Goal: Answer question/provide support

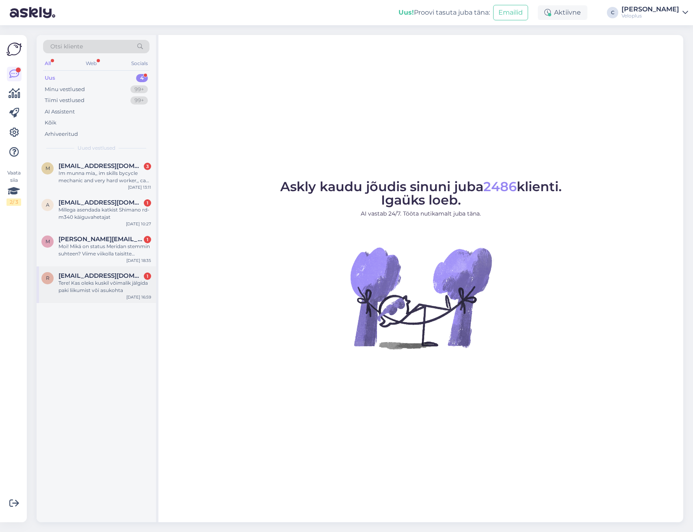
click at [109, 282] on div "Tere! Kas oleks kuskil võimalik jälgida paki liikumist või asukohta" at bounding box center [105, 286] width 93 height 15
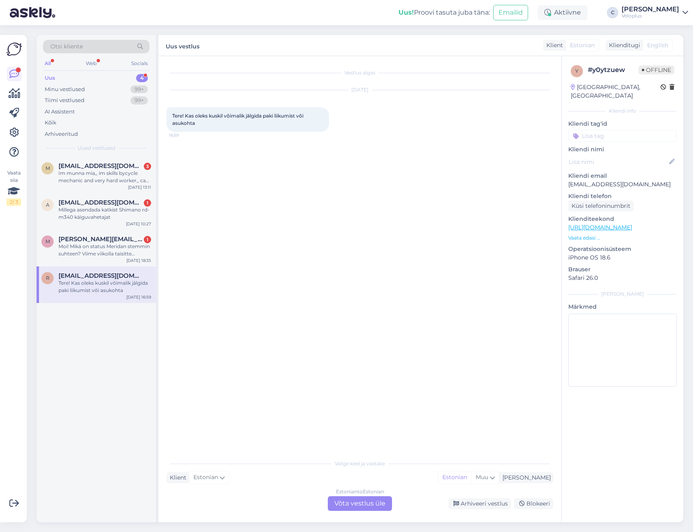
click at [354, 500] on div "Estonian to Estonian Võta vestlus üle" at bounding box center [360, 503] width 64 height 15
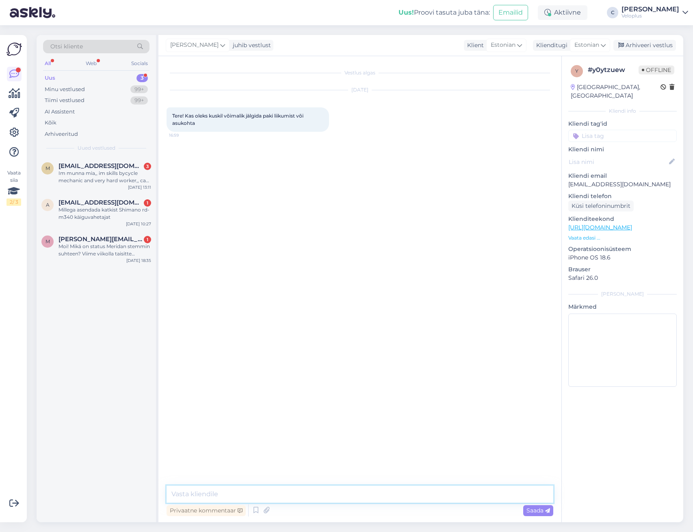
drag, startPoint x: 336, startPoint y: 495, endPoint x: 330, endPoint y: 491, distance: 6.8
click at [336, 495] on textarea at bounding box center [360, 493] width 387 height 17
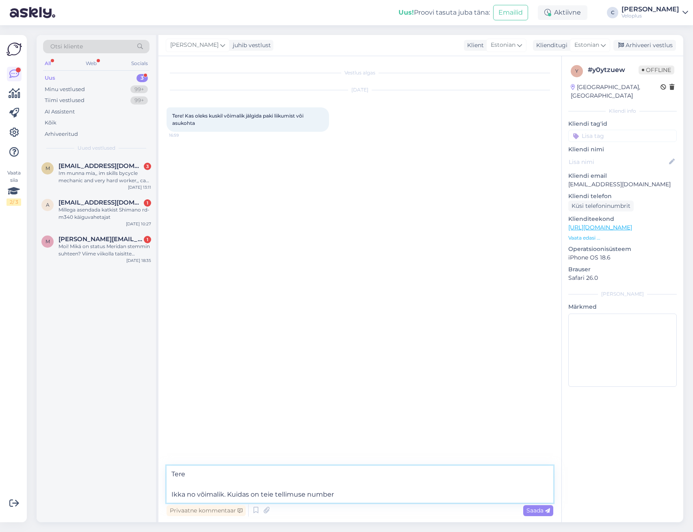
type textarea "Tere Ikka no võimalik. Kuidas on teie tellimuse number?"
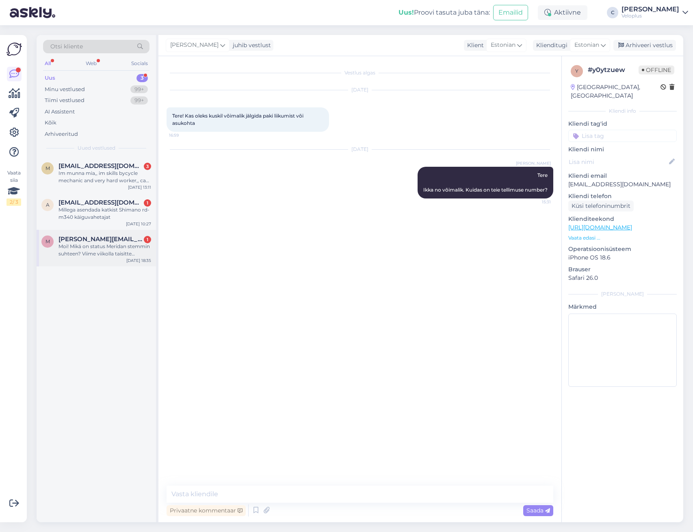
click at [107, 246] on div "Moi! Mikä on status Meridan stemmin suhteen? Viime viikolla taisitte kirjoittaa…" at bounding box center [105, 250] width 93 height 15
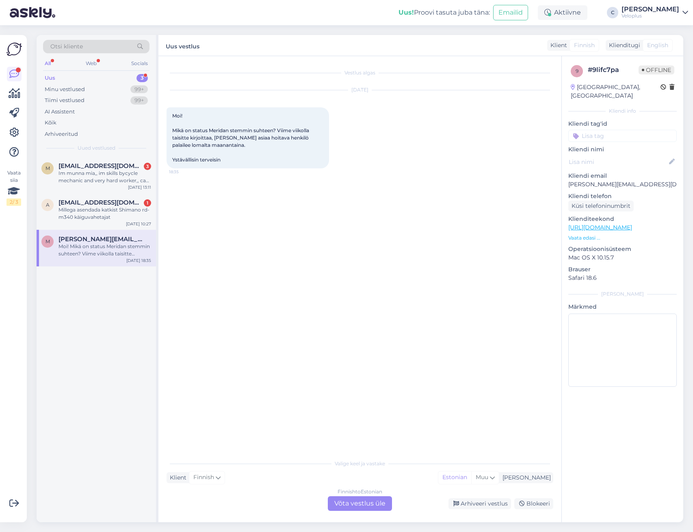
click at [371, 502] on div "Finnish to Estonian Võta vestlus üle" at bounding box center [360, 503] width 64 height 15
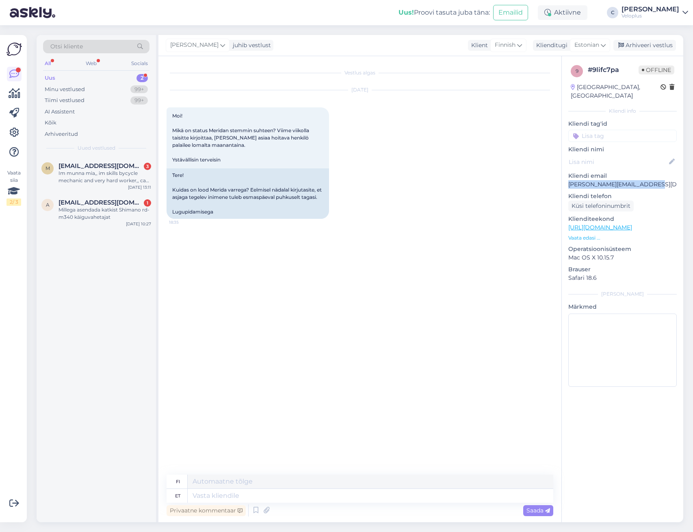
drag, startPoint x: 571, startPoint y: 176, endPoint x: 654, endPoint y: 172, distance: 83.4
click at [654, 180] on p "[PERSON_NAME][EMAIL_ADDRESS][DOMAIN_NAME]" at bounding box center [623, 184] width 109 height 9
copy p "[PERSON_NAME][EMAIL_ADDRESS][DOMAIN_NAME]"
click at [367, 502] on textarea at bounding box center [371, 496] width 366 height 14
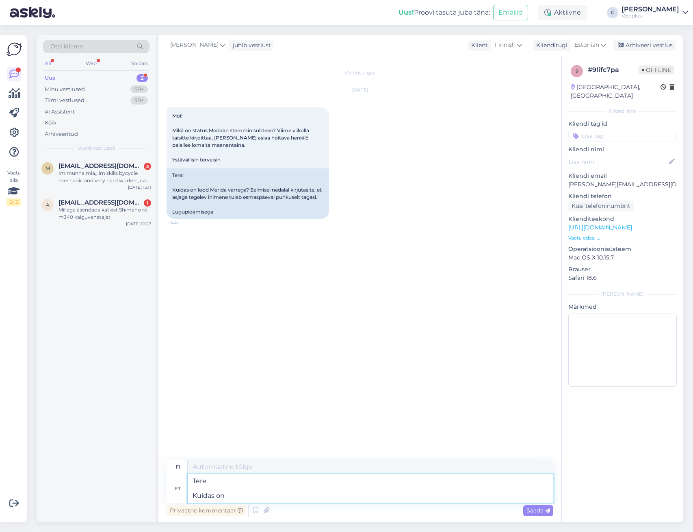
type textarea "Tere Kuidas ont"
type textarea "Hei Mitä kuuluu?"
type textarea "Tere Kuidas on teie tellimuse numbe"
type textarea "Hei Miten tilauksesi on?"
type textarea "Tere Kuidas on teie tellimuse number?"
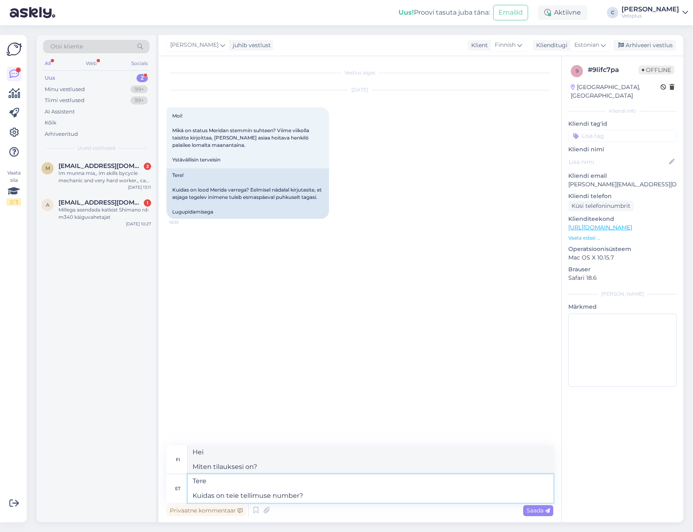
type textarea "Hei Mikä on tilausnumerosi?"
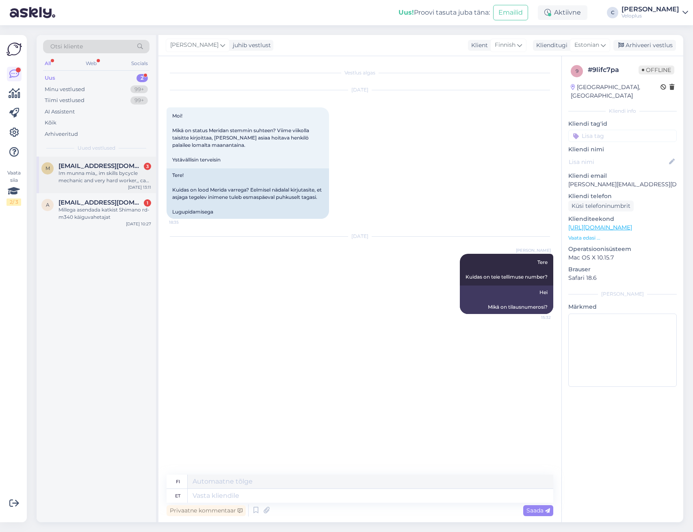
click at [101, 177] on div "Im munna mia,, im skills bycycle mechanic and very hard worker,, can you give m…" at bounding box center [105, 177] width 93 height 15
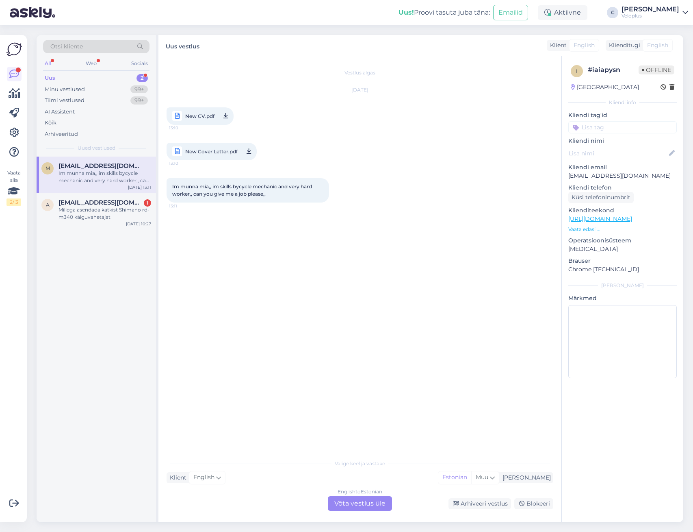
click at [359, 503] on div "English to Estonian Võta vestlus üle" at bounding box center [360, 503] width 64 height 15
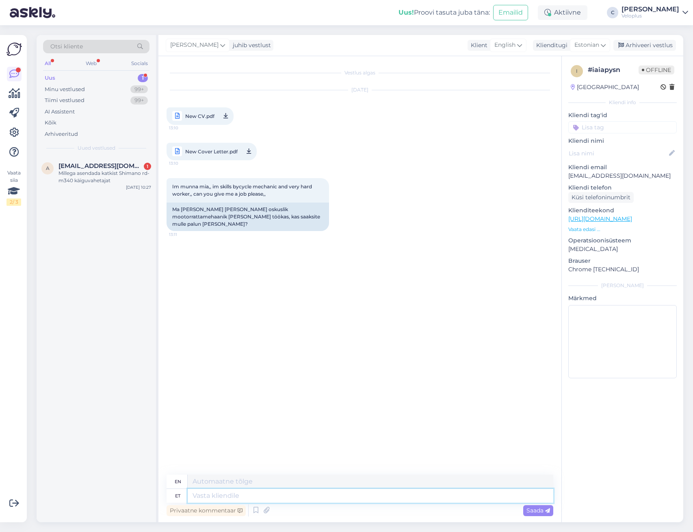
click at [309, 498] on textarea at bounding box center [371, 496] width 366 height 14
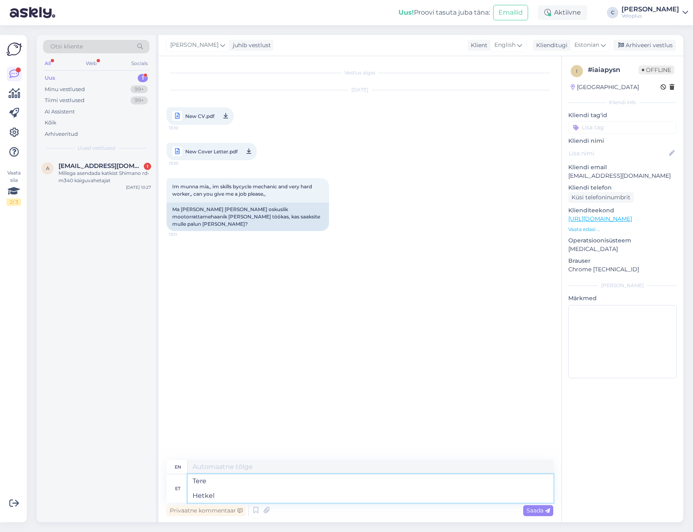
type textarea "Tere Hetkel"
type textarea "Hello Currently"
type textarea "Tere Hetkel me t"
type textarea "Hello We are currently"
type textarea "Tere Hetkel me töö"
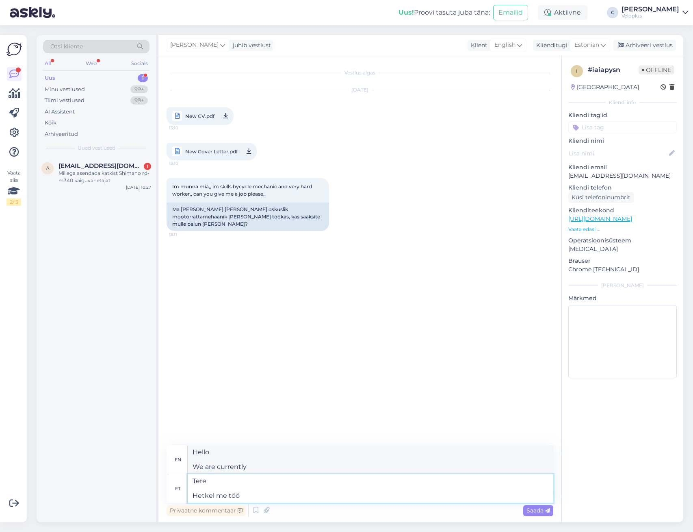
type textarea "Hello We are currently working"
type textarea "Tere Hetkel me tööjõudu j"
type textarea "Hello We are currently hiring"
type textarea "Tere Hetkel me tööjõudu juurde ei"
type textarea "Hello We are currently recruiting."
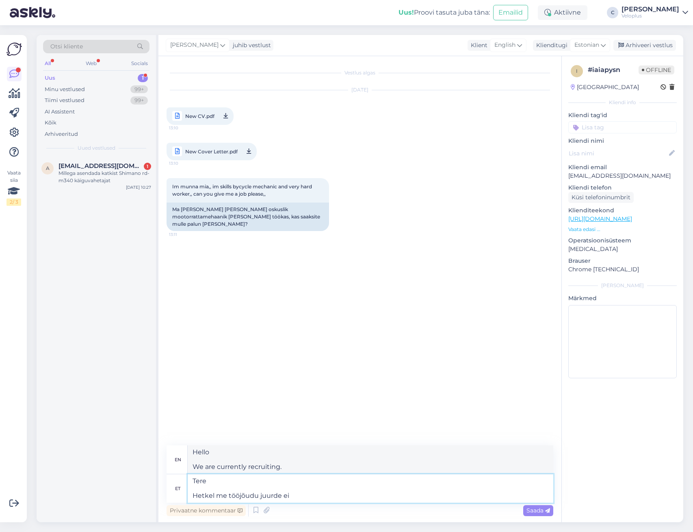
type textarea "Tere Hetkel me tööjõudu juurde ei v"
type textarea "Hello We are not currently hiring."
type textarea "Tere Hetkel me tööjõudu juurde [PERSON_NAME]."
type textarea "Hello We don't need any more workers at the moment."
type textarea "Tere Hetkel me tööjõudu juurde [PERSON_NAME]."
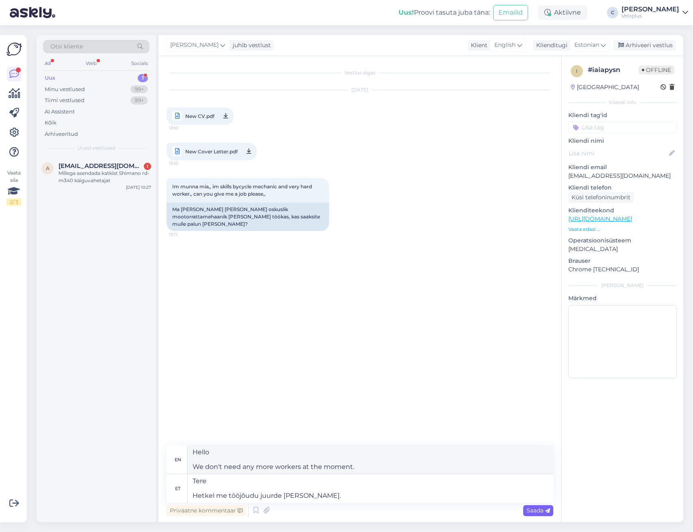
click at [539, 509] on span "Saada" at bounding box center [539, 509] width 24 height 7
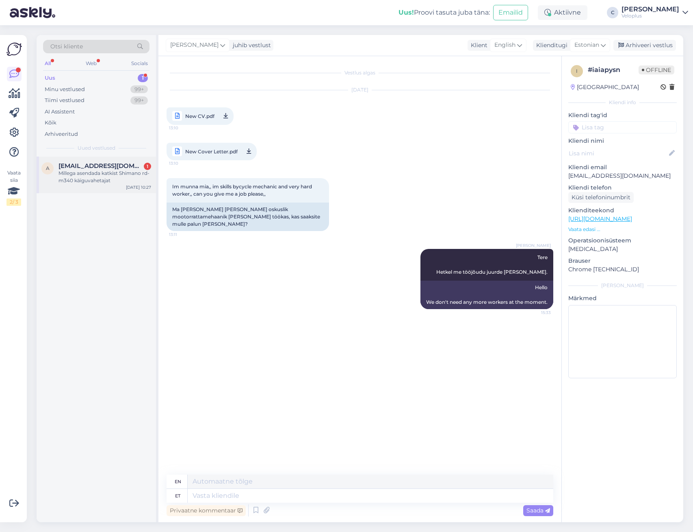
click at [88, 183] on div "Millega asendada katkist Shimano rd-m340 käiguvahetajat" at bounding box center [105, 177] width 93 height 15
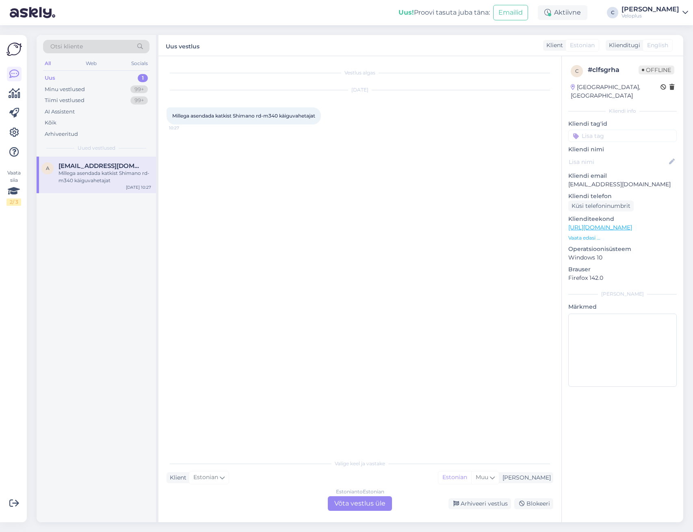
click at [373, 500] on div "Estonian to Estonian Võta vestlus üle" at bounding box center [360, 503] width 64 height 15
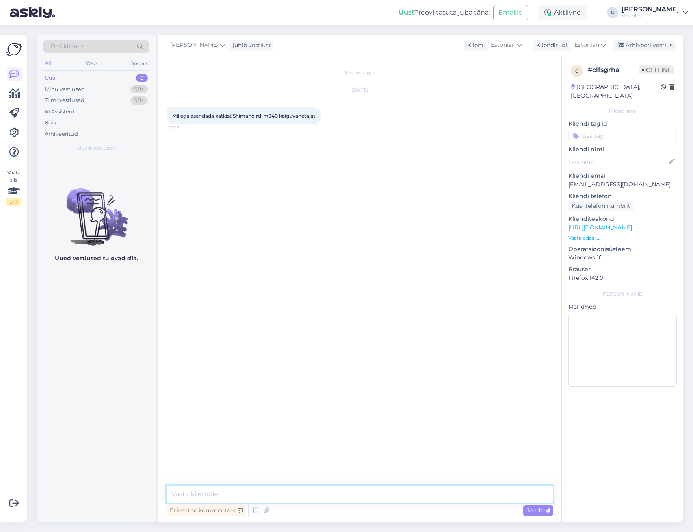
click at [243, 492] on textarea at bounding box center [360, 493] width 387 height 17
drag, startPoint x: 257, startPoint y: 116, endPoint x: 279, endPoint y: 113, distance: 22.5
click at [279, 113] on span "Millega asendada katkist Shimano rd-m340 käiguvahetajat" at bounding box center [243, 116] width 143 height 6
drag, startPoint x: 256, startPoint y: 113, endPoint x: 277, endPoint y: 115, distance: 21.2
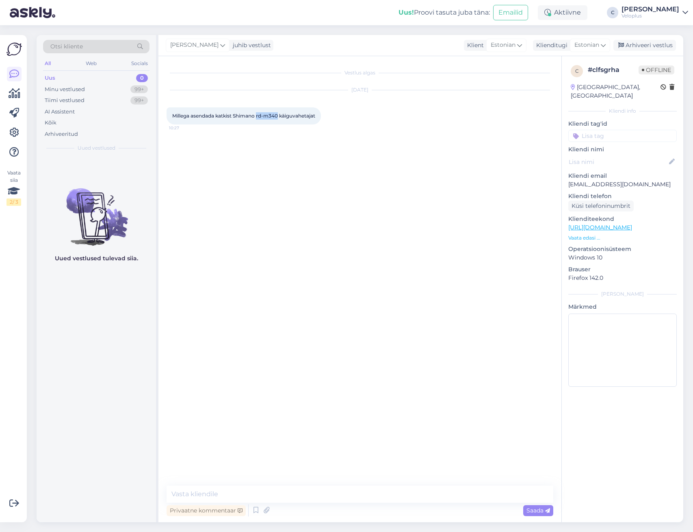
click at [277, 115] on span "Millega asendada katkist Shimano rd-m340 käiguvahetajat" at bounding box center [243, 116] width 143 height 6
copy span "rd-m340"
click at [277, 142] on div "Vestlus algas [DATE] Millega asendada katkist Shimano rd-m340 käiguvahetajat 10…" at bounding box center [364, 271] width 394 height 414
click at [264, 114] on span "Millega asendada katkist Shimano rd-m340 käiguvahetajat" at bounding box center [243, 116] width 143 height 6
drag, startPoint x: 256, startPoint y: 115, endPoint x: 278, endPoint y: 116, distance: 21.5
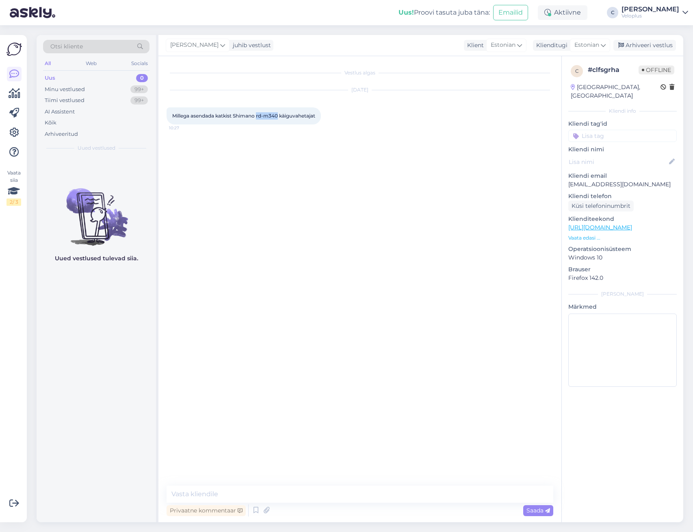
click at [278, 116] on span "Millega asendada katkist Shimano rd-m340 käiguvahetajat" at bounding box center [243, 116] width 143 height 6
copy span "rd-m340"
click at [257, 493] on textarea at bounding box center [360, 493] width 387 height 17
paste textarea "[URL][DOMAIN_NAME]"
type textarea "Tere Äkki näiteks: [URL][DOMAIN_NAME]"
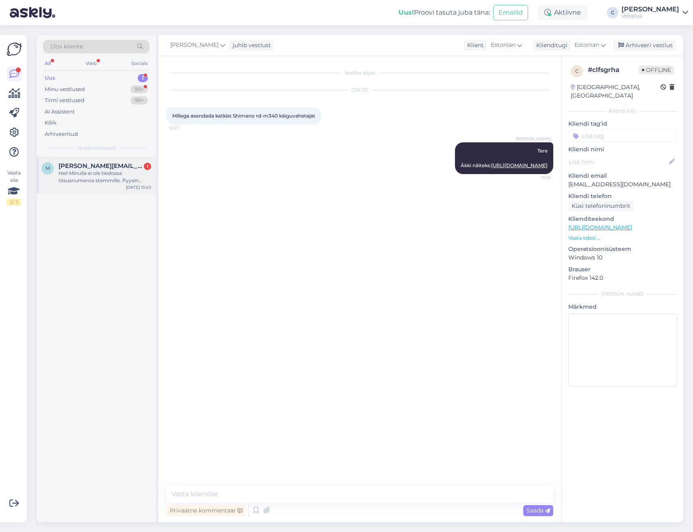
click at [110, 178] on div "Hei! Minulla ei ole tiedossa tilausnumeroa stemmille. Pyysin [PERSON_NAME] osta…" at bounding box center [105, 177] width 93 height 15
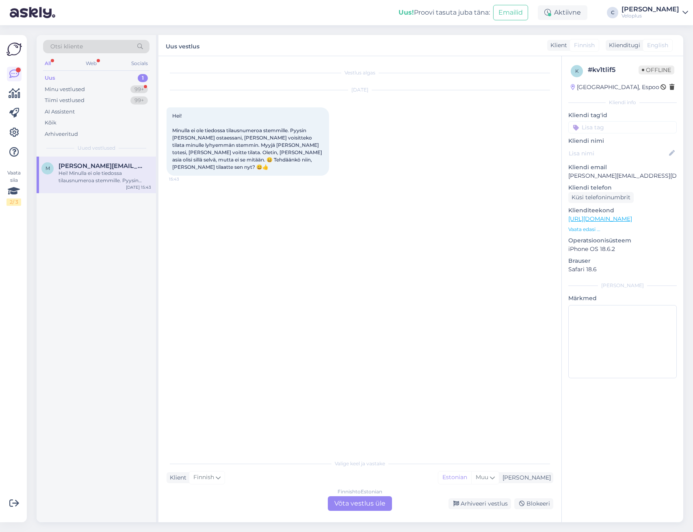
click at [354, 502] on div "Finnish to Estonian Võta vestlus üle" at bounding box center [360, 503] width 64 height 15
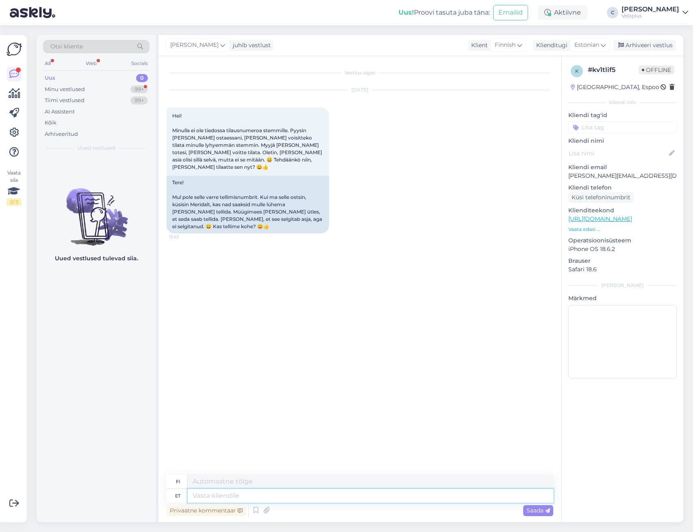
click at [321, 497] on textarea at bounding box center [371, 496] width 366 height 14
click at [258, 492] on textarea at bounding box center [371, 496] width 366 height 14
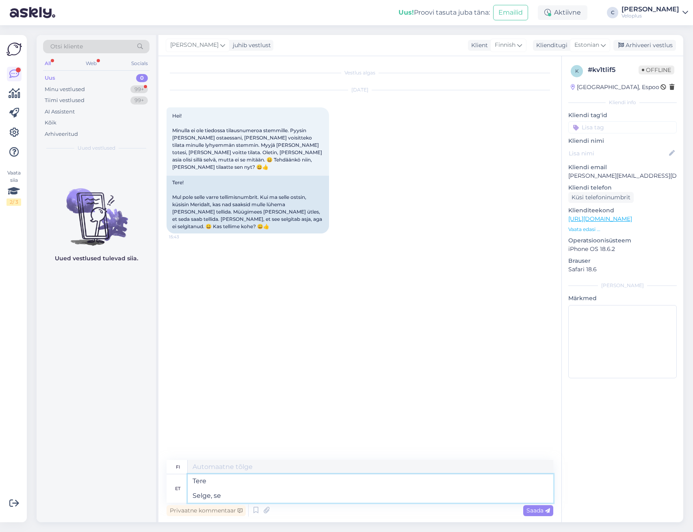
type textarea "Tere Selge, sel"
type textarea "Hei Okei,"
type textarea "Tere Selge, sellisel"
type textarea "Hei [PERSON_NAME], näin"
type textarea "Tere Selge, sellisel juhul pal"
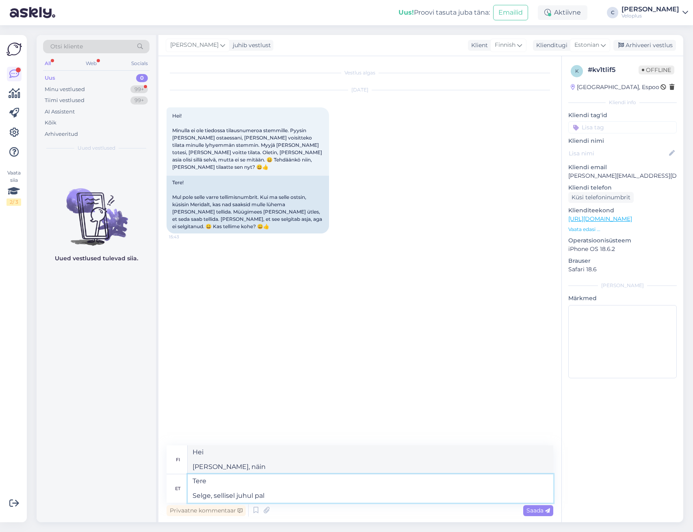
type textarea "Hei Okei, siinä tapauksessa"
type textarea "Tere Selge, sellisel juhul palun hel"
type textarea "Hei Okei, siinä tapauksessa ole hyvä"
type textarea "Tere Selge, sellisel juhul palun helistage me"
type textarea "Hei Okei, siinä tapauksessa soitathan"
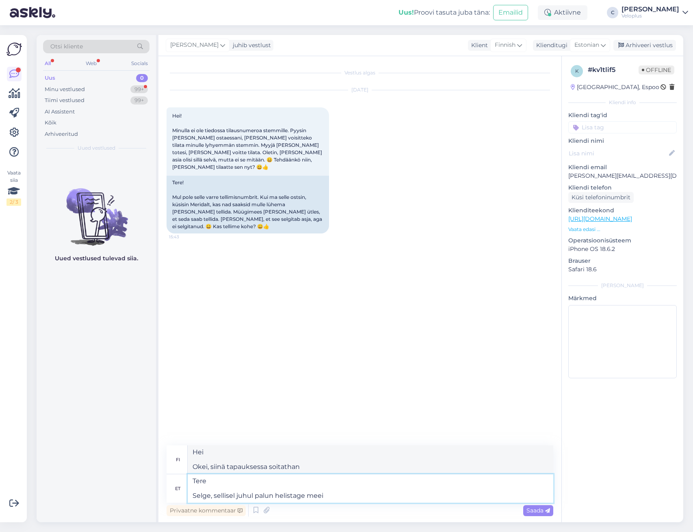
type textarea "Tere Selge, sellisel juhul palun helistage meei p"
type textarea "Hei Okei, siinä tapauksessa soita minulle."
type textarea "Tere Selge, sellisel juhul palun helistage meie poo"
type textarea "Hei Okei, siinä tapauksessa soita meille"
type textarea "Tere Selge, sellisel juhul palun helistage meie poodi nu"
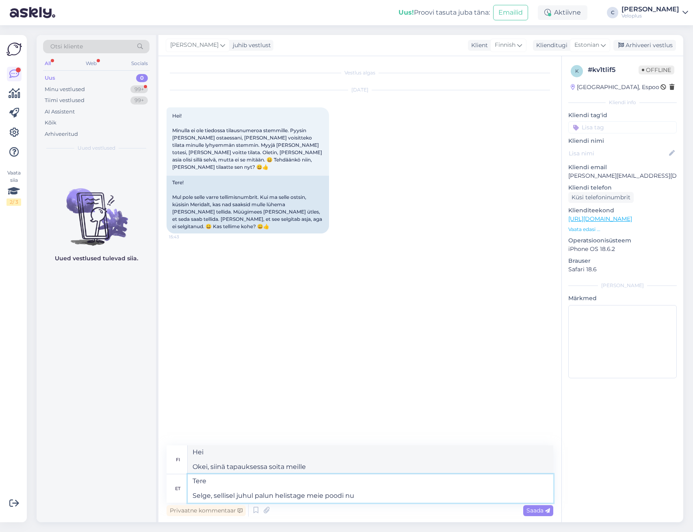
type textarea "Hei Okei, siinä tapauksessa soita myymäläämme"
type textarea "Tere Selge, sellisel juhul palun helistage meie poodi numbril"
type textarea "Hei Okei, siinä tapauksessa soita myymäläämme numeroon"
paste textarea "56 488 000"
type textarea "Tere Selge, sellisel juhul palun helistage meie poodi numbril [PHONE_NUMBER]"
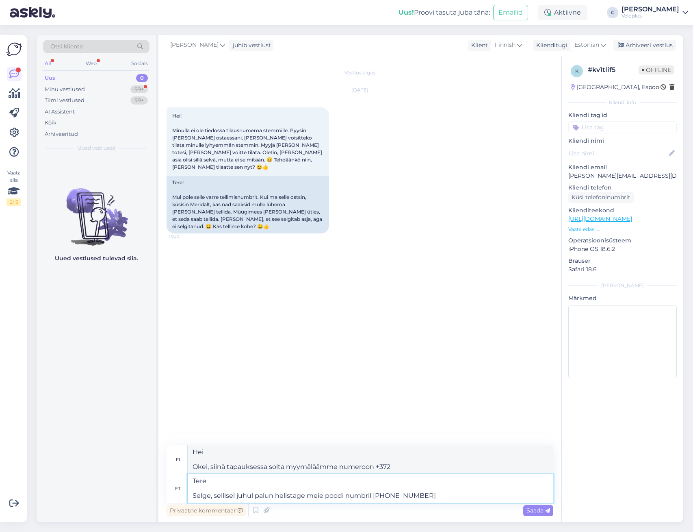
type textarea "Hei Okei, siinä tapauksessa soita myymäläämme numeroon [PHONE_NUMBER]"
type textarea "Tere Selge, sellisel juhul palun helistage meie poodi numbril [PHONE_NUMBER]"
type textarea "Hei Okei, siinä tapauksessa soita myymäläämme numeroon [PHONE_NUMBER]"
type textarea "Tere Selge, sellisel juhul palun helistage meie poodi numbril [PHONE_NUMBER], s…"
type textarea "Hei Okei, siinä tapauksessa soita myymäläämme numeroon [PHONE_NUMBER],"
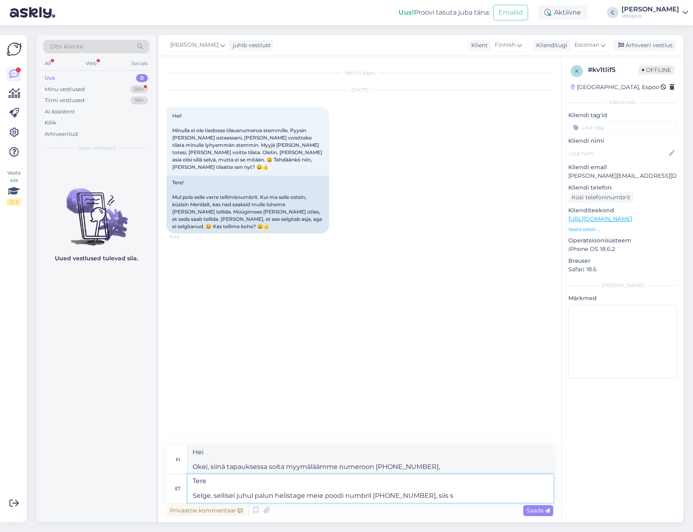
type textarea "Tere Selge, sellisel juhul palun helistage meie poodi numbril [PHONE_NUMBER], s…"
type textarea "Hei Okei, siinä tapauksessa soita myymäläämme numeroon [PHONE_NUMBER]"
type textarea "Tere Selge, sellisel juhul palun helistage meie poodi numbril [PHONE_NUMBER], s…"
type textarea "Hei Okei, siinä tapauksessa soita myymäläämme numeroon [PHONE_NUMBER], niin [PE…"
type textarea "Tere Selge, sellisel juhul palun helistage meie poodi numbril [PHONE_NUMBER], s…"
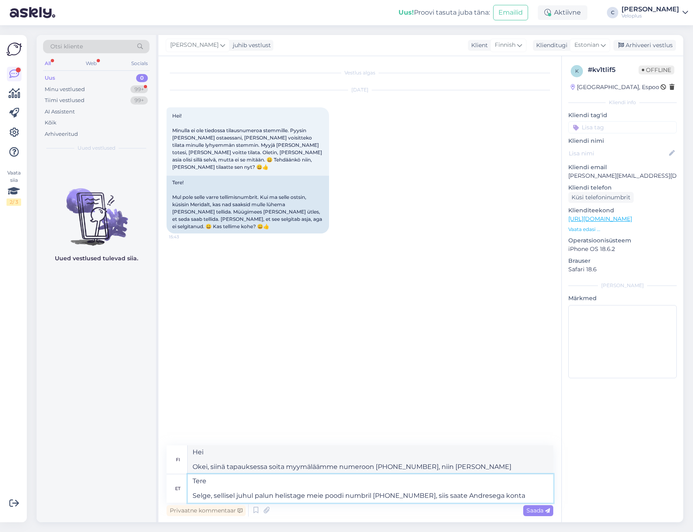
type textarea "Hei Okei, siinä tapauksessa soita myymäläämme numeroon [PHONE_NUMBER], niin [PE…"
type textarea "Tere Selge, sellisel juhul palun helistage meie poodi numbril [PHONE_NUMBER], s…"
type textarea "Hei Toki, siinä tapauksessa soita myymäläämme numeroon [PHONE_NUMBER], niin ole…"
type textarea "Tere Selge, sellisel juhul palun helistage meie poodi numbril [PHONE_NUMBER], s…"
click at [538, 506] on span "Saada" at bounding box center [539, 509] width 24 height 7
